Goal: Task Accomplishment & Management: Complete application form

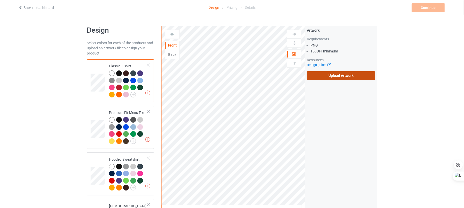
click at [338, 72] on label "Upload Artwork" at bounding box center [341, 75] width 68 height 9
click at [0, 0] on input "Upload Artwork" at bounding box center [0, 0] width 0 height 0
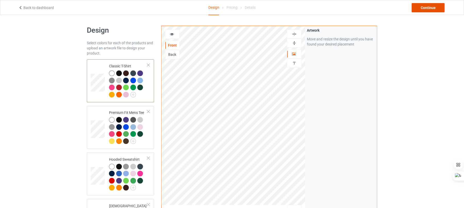
click at [423, 7] on div "Continue" at bounding box center [428, 7] width 33 height 9
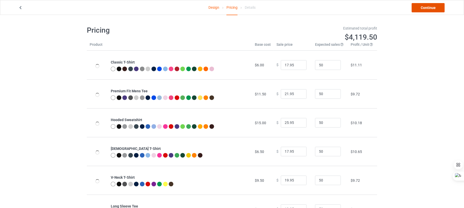
click at [417, 9] on link "Continue" at bounding box center [428, 7] width 33 height 9
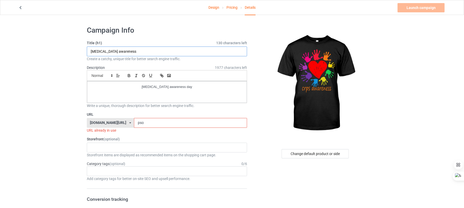
click at [111, 51] on input "[MEDICAL_DATA] awareness" at bounding box center [167, 52] width 160 height 10
type input "crps awareness"
click at [159, 90] on p "[MEDICAL_DATA] awareness day" at bounding box center [166, 87] width 151 height 5
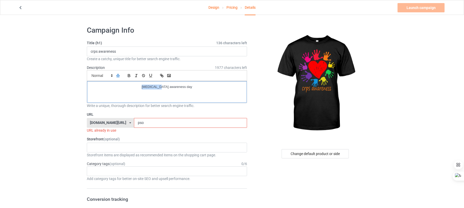
click at [159, 90] on p "[MEDICAL_DATA] awareness day" at bounding box center [166, 87] width 151 height 5
click at [137, 123] on input "pso" at bounding box center [190, 123] width 113 height 10
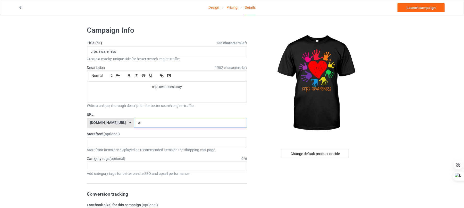
click at [139, 123] on input "cr" at bounding box center [190, 123] width 113 height 10
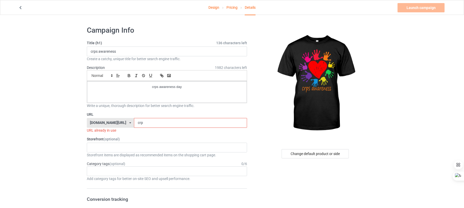
type input "cr"
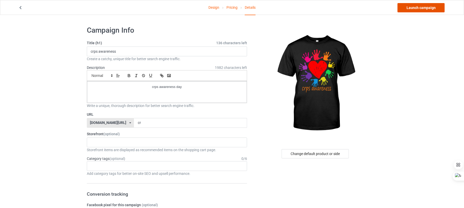
click at [422, 9] on link "Launch campaign" at bounding box center [420, 7] width 47 height 9
